Goal: Transaction & Acquisition: Purchase product/service

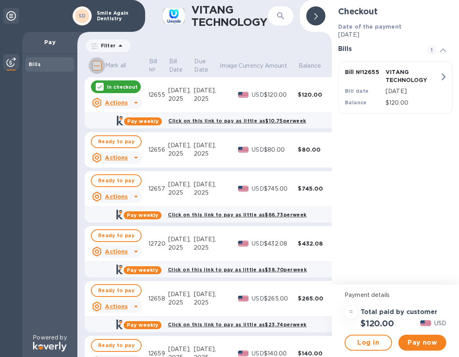
click at [98, 65] on input "Mark all" at bounding box center [96, 65] width 17 height 17
checkbox input "true"
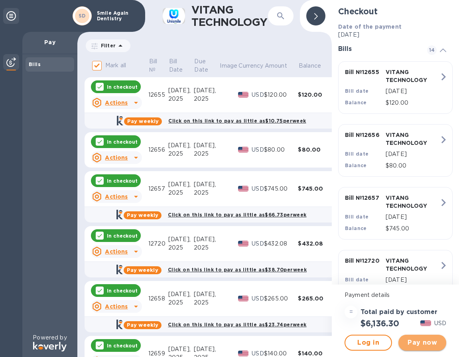
click at [420, 343] on span "Pay now" at bounding box center [421, 343] width 35 height 10
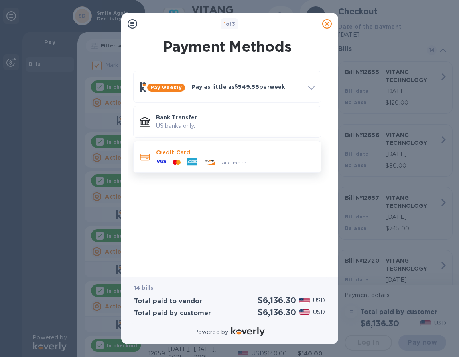
click at [169, 155] on p "Credit Card" at bounding box center [235, 153] width 159 height 8
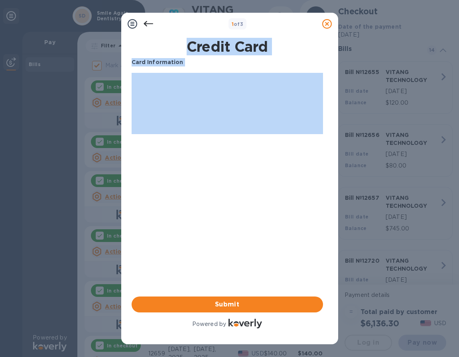
drag, startPoint x: 171, startPoint y: 59, endPoint x: 314, endPoint y: 227, distance: 221.1
click at [314, 227] on div "Credit Card Card Information Your browser does not support iframes Submit Power…" at bounding box center [227, 184] width 194 height 295
drag, startPoint x: 314, startPoint y: 227, endPoint x: 267, endPoint y: 192, distance: 58.7
click at [267, 192] on div "Card Information Your browser does not support iframes Submit Powered by" at bounding box center [226, 194] width 191 height 272
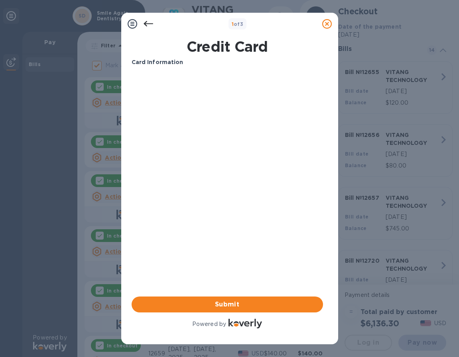
click at [132, 22] on icon at bounding box center [133, 24] width 10 height 10
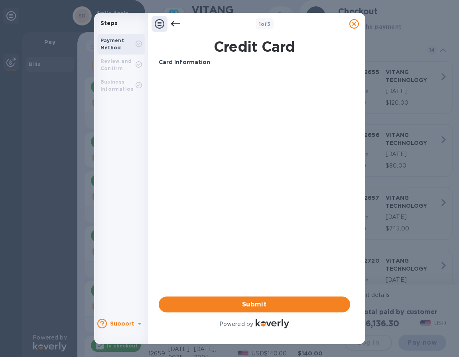
click at [116, 41] on b "Payment Method" at bounding box center [112, 43] width 24 height 13
click at [266, 301] on span "Submit" at bounding box center [254, 305] width 179 height 10
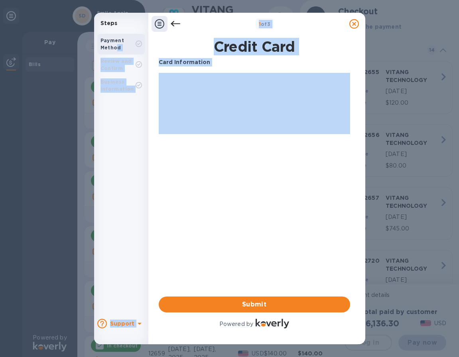
drag, startPoint x: 285, startPoint y: 216, endPoint x: 119, endPoint y: 49, distance: 235.0
click at [119, 49] on div "Steps Payment Method Review and Confirm Business Information Support 1 of 3 Cre…" at bounding box center [229, 179] width 271 height 332
click at [261, 163] on div "Card Information Your browser does not support iframes Submit Powered by" at bounding box center [254, 194] width 191 height 272
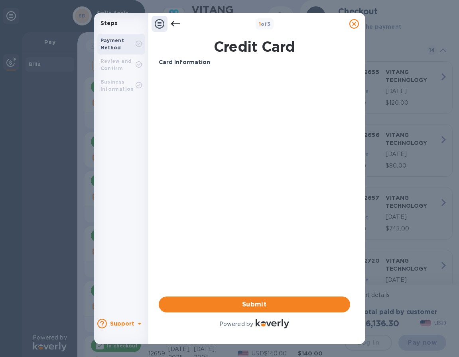
drag, startPoint x: 281, startPoint y: 217, endPoint x: 158, endPoint y: 75, distance: 187.3
click at [159, 75] on div "Card Information Your browser does not support iframes Submit Powered by" at bounding box center [254, 194] width 191 height 272
drag, startPoint x: 158, startPoint y: 75, endPoint x: 141, endPoint y: 47, distance: 33.2
click at [141, 47] on icon at bounding box center [138, 44] width 6 height 6
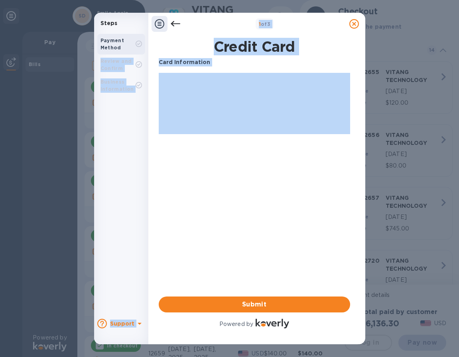
drag, startPoint x: 141, startPoint y: 41, endPoint x: 308, endPoint y: 224, distance: 247.9
click at [308, 224] on div "Steps Payment Method Review and Confirm Business Information Support 1 of 3 Cre…" at bounding box center [229, 179] width 271 height 332
